Goal: Transaction & Acquisition: Download file/media

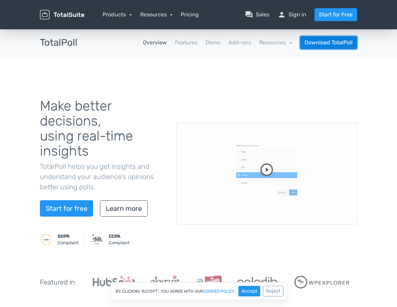
click at [331, 42] on link "Download TotalPoll" at bounding box center [328, 42] width 57 height 13
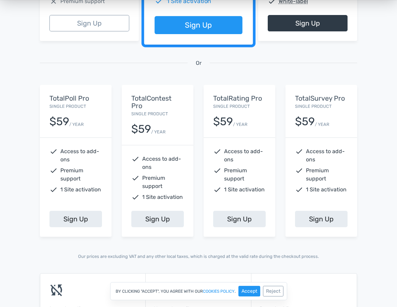
scroll to position [240, 0]
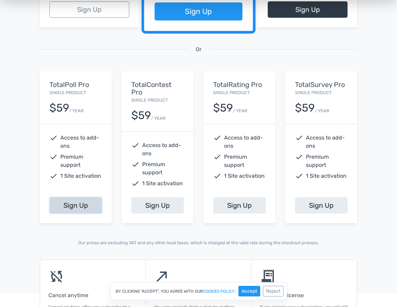
click at [62, 205] on link "Sign Up" at bounding box center [76, 205] width 53 height 16
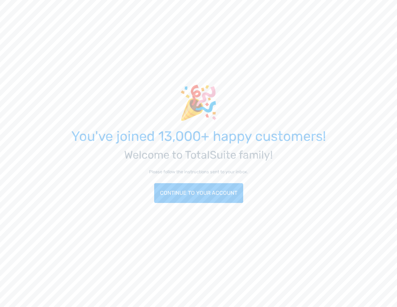
click at [137, 103] on div "🎉" at bounding box center [199, 103] width 318 height 36
click at [176, 199] on link "Continue to your account" at bounding box center [198, 193] width 89 height 20
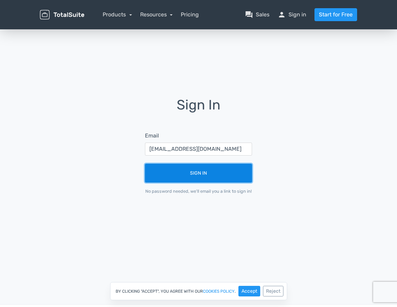
click at [216, 173] on button "Sign In" at bounding box center [198, 173] width 107 height 19
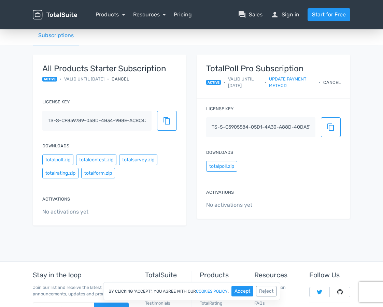
scroll to position [27, 0]
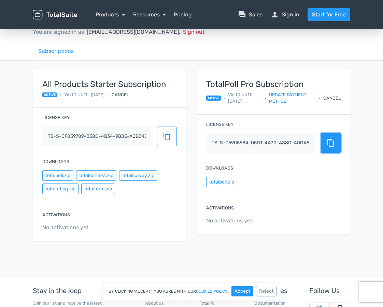
click at [326, 144] on button "content_copy" at bounding box center [331, 143] width 20 height 20
click at [230, 183] on button "totalpoll.zip" at bounding box center [221, 182] width 31 height 11
click at [331, 143] on span "content_copy" at bounding box center [331, 143] width 8 height 8
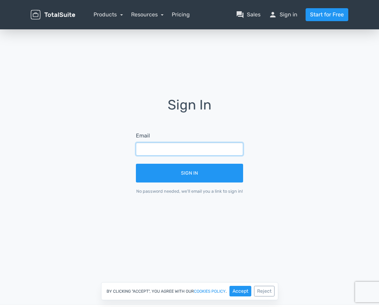
click at [161, 150] on input "text" at bounding box center [189, 149] width 107 height 13
